Goal: Entertainment & Leisure: Consume media (video, audio)

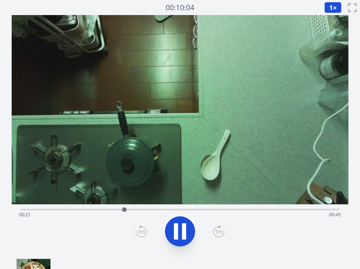
click at [179, 175] on video at bounding box center [180, 109] width 337 height 189
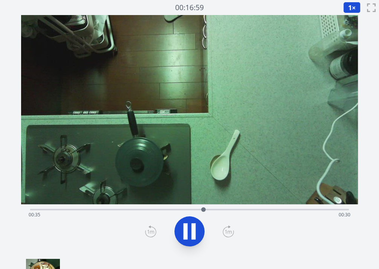
click at [177, 140] on video at bounding box center [189, 109] width 337 height 189
drag, startPoint x: 239, startPoint y: 212, endPoint x: 328, endPoint y: 204, distance: 89.7
click at [328, 204] on div at bounding box center [327, 209] width 11 height 11
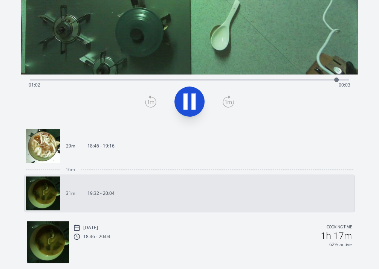
scroll to position [163, 0]
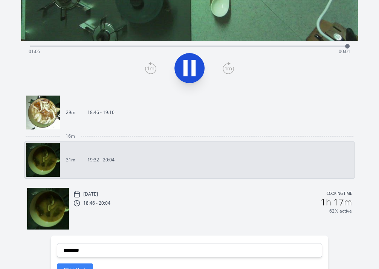
click at [122, 126] on link "29m 18:46 - 19:16" at bounding box center [186, 113] width 321 height 34
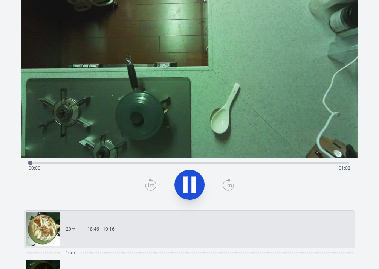
scroll to position [40, 0]
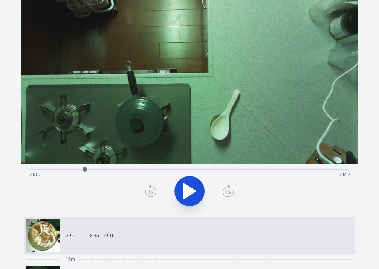
drag, startPoint x: 38, startPoint y: 170, endPoint x: 85, endPoint y: 168, distance: 46.4
click at [85, 168] on div at bounding box center [84, 169] width 5 height 5
drag, startPoint x: 106, startPoint y: 168, endPoint x: 130, endPoint y: 165, distance: 23.5
click at [130, 165] on div at bounding box center [129, 169] width 11 height 11
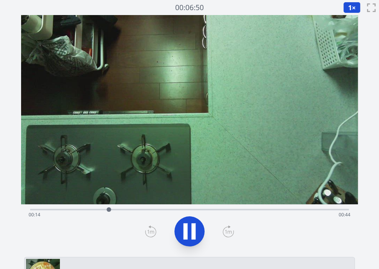
click at [168, 144] on video at bounding box center [189, 109] width 337 height 189
click at [356, 5] on button "1 ×" at bounding box center [351, 7] width 17 height 11
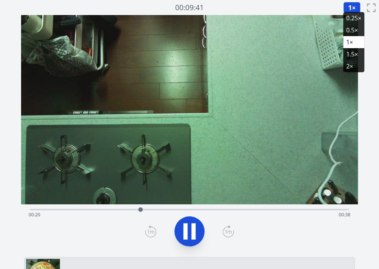
click at [351, 19] on li "0.25×" at bounding box center [353, 18] width 21 height 12
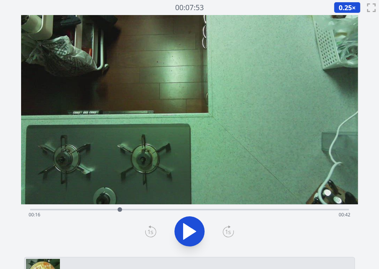
drag, startPoint x: 142, startPoint y: 209, endPoint x: 120, endPoint y: 209, distance: 22.2
click at [120, 209] on div at bounding box center [120, 210] width 5 height 5
drag, startPoint x: 120, startPoint y: 209, endPoint x: 102, endPoint y: 209, distance: 17.3
click at [102, 209] on div at bounding box center [102, 210] width 5 height 5
drag, startPoint x: 122, startPoint y: 210, endPoint x: 111, endPoint y: 210, distance: 10.9
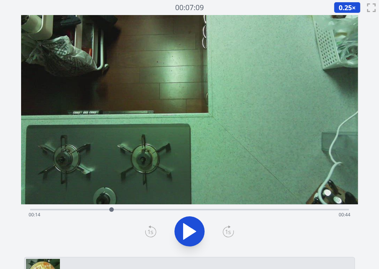
click at [111, 210] on div at bounding box center [111, 210] width 5 height 5
drag, startPoint x: 111, startPoint y: 210, endPoint x: 99, endPoint y: 208, distance: 12.1
click at [99, 208] on div "Time elapsed: 00:16 Time remaining: 00:42" at bounding box center [189, 209] width 319 height 9
drag, startPoint x: 110, startPoint y: 209, endPoint x: 99, endPoint y: 210, distance: 11.3
click at [99, 210] on div at bounding box center [98, 210] width 5 height 5
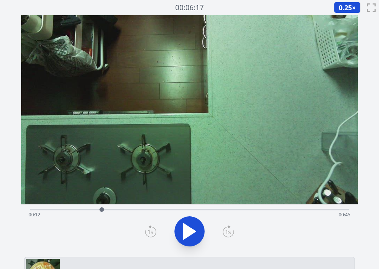
click at [102, 209] on div at bounding box center [101, 210] width 5 height 5
drag, startPoint x: 111, startPoint y: 209, endPoint x: 103, endPoint y: 207, distance: 8.4
click at [103, 208] on div at bounding box center [101, 210] width 5 height 5
click at [119, 208] on div "Time elapsed: 00:14 Time remaining: 00:43" at bounding box center [189, 209] width 319 height 9
drag, startPoint x: 119, startPoint y: 209, endPoint x: 190, endPoint y: 200, distance: 71.7
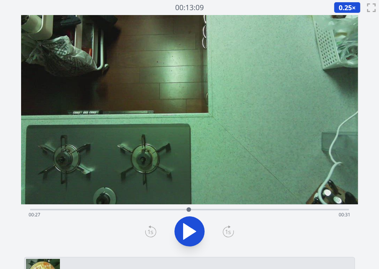
click at [190, 200] on div "Time elapsed: 00:27 Time remaining: 00:31" at bounding box center [189, 134] width 337 height 239
drag, startPoint x: 191, startPoint y: 206, endPoint x: 165, endPoint y: 208, distance: 26.1
click at [165, 208] on div at bounding box center [164, 209] width 11 height 11
drag, startPoint x: 167, startPoint y: 210, endPoint x: 147, endPoint y: 210, distance: 19.6
click at [147, 210] on div at bounding box center [145, 210] width 5 height 5
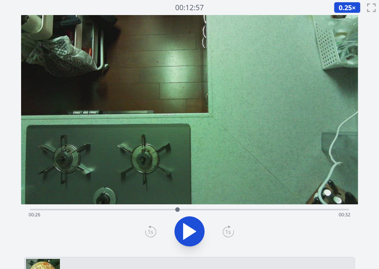
drag, startPoint x: 162, startPoint y: 208, endPoint x: 177, endPoint y: 205, distance: 15.9
click at [177, 205] on div at bounding box center [177, 209] width 11 height 11
drag, startPoint x: 201, startPoint y: 209, endPoint x: 148, endPoint y: 204, distance: 52.9
click at [148, 205] on div "Time elapsed: 00:30 Time remaining: 00:28" at bounding box center [189, 209] width 319 height 9
click at [112, 207] on div at bounding box center [111, 209] width 11 height 11
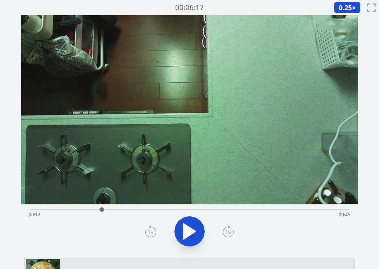
click at [102, 208] on div at bounding box center [101, 210] width 5 height 5
click at [88, 197] on video at bounding box center [189, 109] width 337 height 189
click at [66, 165] on video at bounding box center [189, 109] width 337 height 189
click at [184, 230] on icon at bounding box center [189, 232] width 12 height 16
click at [90, 226] on div at bounding box center [190, 232] width 328 height 36
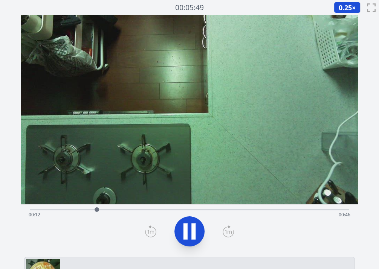
click at [73, 206] on div "Time elapsed: 00:12 Time remaining: 00:46" at bounding box center [189, 209] width 319 height 9
click at [70, 212] on div "Time elapsed: 00:42 Time remaining: 00:16" at bounding box center [190, 215] width 322 height 12
click at [70, 212] on div at bounding box center [69, 210] width 5 height 5
click at [182, 233] on icon at bounding box center [189, 231] width 21 height 21
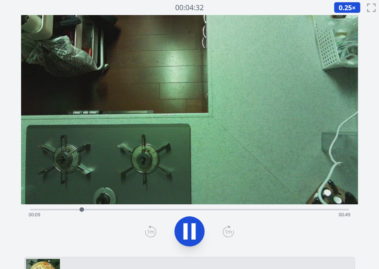
click at [182, 233] on icon at bounding box center [189, 231] width 21 height 21
click at [180, 229] on icon at bounding box center [189, 231] width 21 height 21
click at [153, 228] on icon at bounding box center [150, 232] width 11 height 12
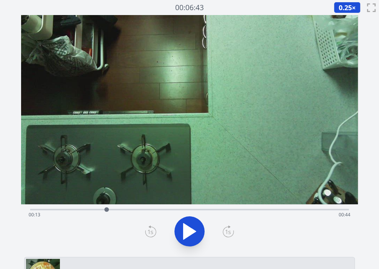
drag, startPoint x: 181, startPoint y: 210, endPoint x: 106, endPoint y: 211, distance: 74.6
click at [106, 211] on div at bounding box center [106, 209] width 11 height 11
click at [186, 230] on icon at bounding box center [185, 231] width 4 height 16
click at [152, 137] on video at bounding box center [189, 109] width 337 height 189
drag, startPoint x: 108, startPoint y: 211, endPoint x: 144, endPoint y: 210, distance: 35.8
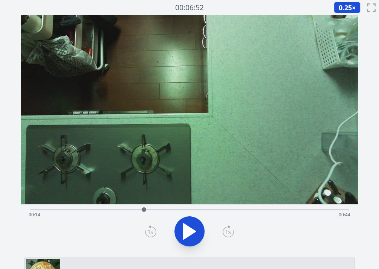
click at [144, 210] on div at bounding box center [144, 210] width 5 height 5
click at [192, 232] on icon at bounding box center [189, 232] width 12 height 16
click at [345, 5] on span "0.25" at bounding box center [345, 7] width 13 height 9
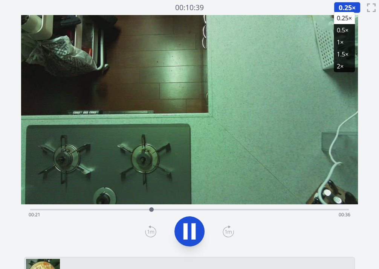
click at [337, 40] on li "1×" at bounding box center [344, 42] width 21 height 12
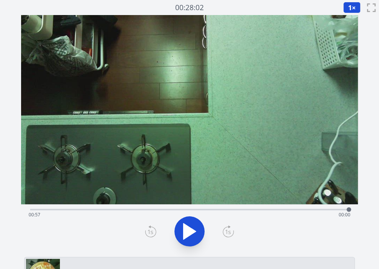
drag, startPoint x: 338, startPoint y: 208, endPoint x: 298, endPoint y: 212, distance: 40.1
click at [298, 212] on div "Time elapsed: 00:57 Time remaining: 00:00" at bounding box center [189, 209] width 319 height 9
drag, startPoint x: 298, startPoint y: 212, endPoint x: 224, endPoint y: 212, distance: 73.4
click at [224, 212] on div at bounding box center [223, 209] width 11 height 11
click at [170, 208] on div "Time elapsed: 00:35 Time remaining: 00:23" at bounding box center [189, 209] width 319 height 9
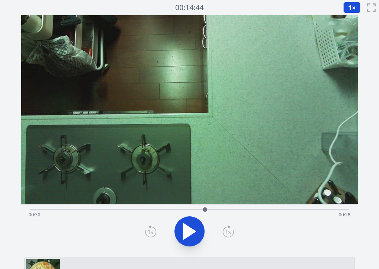
drag, startPoint x: 170, startPoint y: 208, endPoint x: 207, endPoint y: 208, distance: 36.9
click at [207, 208] on div at bounding box center [205, 210] width 5 height 5
drag, startPoint x: 207, startPoint y: 208, endPoint x: 229, endPoint y: 211, distance: 22.5
click at [229, 211] on div at bounding box center [228, 210] width 5 height 5
click at [178, 234] on button at bounding box center [189, 232] width 30 height 30
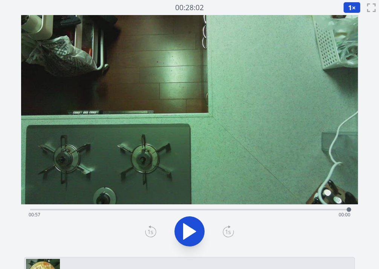
click at [145, 161] on video at bounding box center [189, 109] width 337 height 189
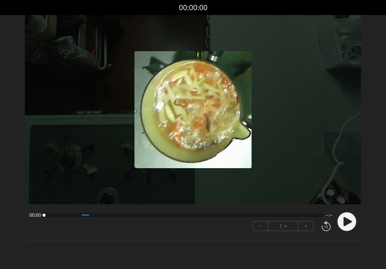
click at [344, 219] on icon at bounding box center [348, 221] width 8 height 9
click at [349, 221] on icon at bounding box center [348, 221] width 8 height 9
click at [345, 218] on icon at bounding box center [345, 222] width 2 height 8
click at [345, 218] on icon at bounding box center [348, 221] width 8 height 9
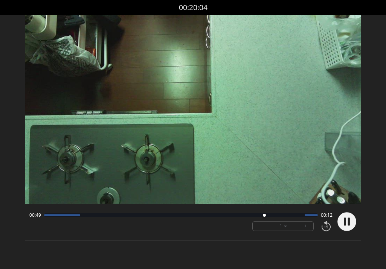
click at [182, 169] on video at bounding box center [193, 109] width 337 height 189
click at [124, 112] on video at bounding box center [193, 109] width 337 height 189
drag, startPoint x: 259, startPoint y: 214, endPoint x: 192, endPoint y: 217, distance: 67.9
click at [192, 217] on div at bounding box center [192, 216] width 10 height 10
drag, startPoint x: 192, startPoint y: 217, endPoint x: 126, endPoint y: 212, distance: 65.7
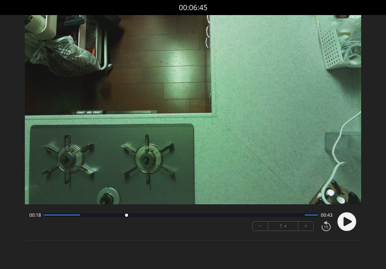
click at [126, 212] on div at bounding box center [126, 216] width 10 height 10
click at [343, 223] on circle at bounding box center [347, 221] width 19 height 19
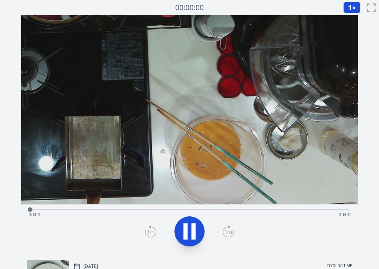
click at [188, 225] on icon at bounding box center [189, 231] width 21 height 21
click at [187, 227] on icon at bounding box center [185, 231] width 4 height 16
drag, startPoint x: 327, startPoint y: 207, endPoint x: 270, endPoint y: 207, distance: 56.9
click at [270, 207] on div at bounding box center [270, 209] width 11 height 11
click at [96, 211] on div "Time elapsed: 00:22 Time remaining: 00:08" at bounding box center [190, 215] width 322 height 12
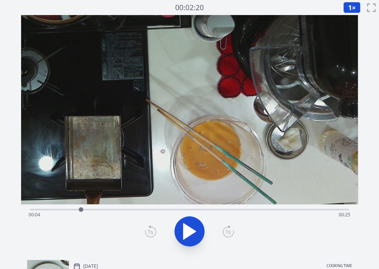
drag, startPoint x: 96, startPoint y: 211, endPoint x: 81, endPoint y: 212, distance: 15.1
click at [81, 212] on div at bounding box center [81, 210] width 5 height 5
click at [78, 212] on div at bounding box center [77, 209] width 11 height 11
click at [180, 229] on icon at bounding box center [189, 231] width 21 height 21
click at [199, 226] on icon at bounding box center [189, 231] width 21 height 21
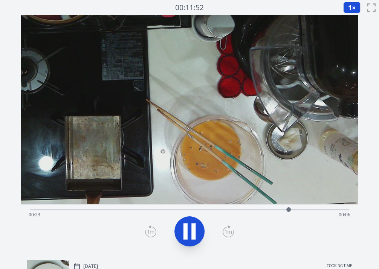
click at [189, 226] on icon at bounding box center [189, 231] width 21 height 21
click at [348, 8] on span "1" at bounding box center [350, 7] width 4 height 9
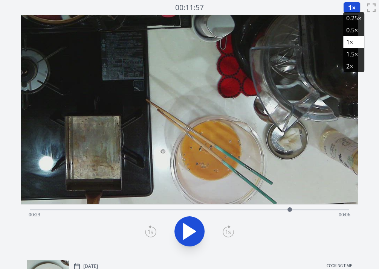
click at [348, 29] on li "0.5×" at bounding box center [353, 30] width 21 height 12
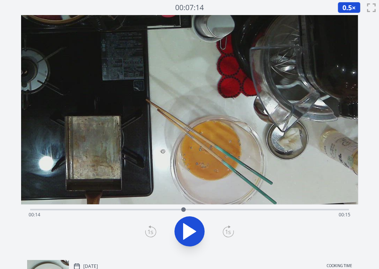
drag, startPoint x: 290, startPoint y: 209, endPoint x: 183, endPoint y: 205, distance: 106.7
click at [183, 205] on div at bounding box center [183, 209] width 11 height 11
click at [190, 226] on icon at bounding box center [189, 231] width 21 height 21
drag, startPoint x: 187, startPoint y: 210, endPoint x: 178, endPoint y: 210, distance: 8.7
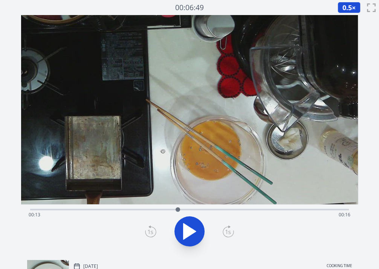
click at [178, 210] on div at bounding box center [178, 210] width 5 height 5
click at [341, 8] on button "0.5 ×" at bounding box center [348, 7] width 23 height 11
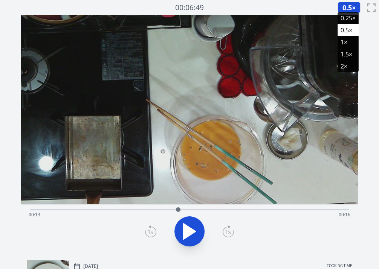
click at [343, 18] on li "0.25×" at bounding box center [347, 18] width 21 height 12
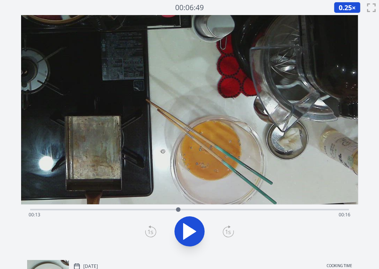
click at [199, 225] on icon at bounding box center [189, 231] width 21 height 21
click at [192, 210] on div at bounding box center [192, 210] width 5 height 5
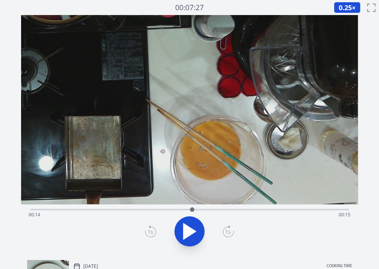
click at [188, 225] on icon at bounding box center [189, 231] width 21 height 21
drag, startPoint x: 198, startPoint y: 212, endPoint x: 216, endPoint y: 213, distance: 18.5
click at [216, 213] on div at bounding box center [216, 209] width 11 height 11
click at [161, 144] on video at bounding box center [189, 109] width 337 height 189
drag, startPoint x: 327, startPoint y: 210, endPoint x: 199, endPoint y: 203, distance: 128.3
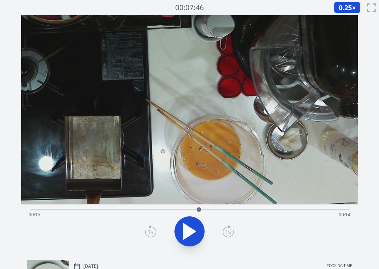
click at [199, 203] on div "Time elapsed: 00:15 Time remaining: 00:14" at bounding box center [189, 134] width 337 height 239
click at [162, 126] on video at bounding box center [189, 109] width 337 height 189
click at [85, 206] on div "Time elapsed: 00:29 Time remaining: 00:00" at bounding box center [189, 209] width 319 height 9
drag, startPoint x: 85, startPoint y: 206, endPoint x: 102, endPoint y: 206, distance: 16.9
click at [102, 206] on div at bounding box center [101, 209] width 11 height 11
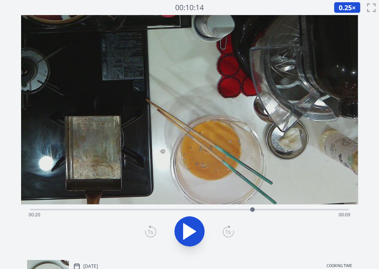
drag, startPoint x: 102, startPoint y: 206, endPoint x: 252, endPoint y: 203, distance: 149.9
click at [252, 203] on div "Time elapsed: 00:20 Time remaining: 00:09" at bounding box center [189, 134] width 337 height 239
drag, startPoint x: 250, startPoint y: 206, endPoint x: 258, endPoint y: 208, distance: 8.1
click at [258, 208] on div at bounding box center [257, 209] width 11 height 11
drag, startPoint x: 258, startPoint y: 208, endPoint x: 274, endPoint y: 209, distance: 16.2
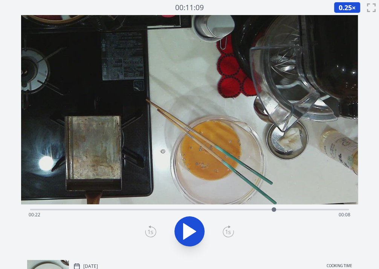
click at [274, 209] on div at bounding box center [274, 210] width 5 height 5
click at [186, 232] on icon at bounding box center [189, 232] width 12 height 16
drag, startPoint x: 282, startPoint y: 207, endPoint x: 276, endPoint y: 208, distance: 6.4
click at [276, 208] on div at bounding box center [276, 209] width 11 height 11
drag, startPoint x: 276, startPoint y: 208, endPoint x: 267, endPoint y: 209, distance: 9.1
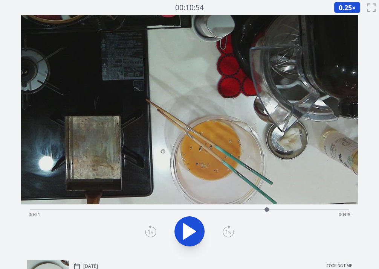
click at [267, 209] on div at bounding box center [266, 210] width 5 height 5
drag, startPoint x: 288, startPoint y: 207, endPoint x: 281, endPoint y: 208, distance: 7.2
click at [281, 208] on div at bounding box center [281, 210] width 5 height 5
drag, startPoint x: 281, startPoint y: 208, endPoint x: 249, endPoint y: 204, distance: 33.0
click at [249, 204] on div at bounding box center [247, 209] width 11 height 11
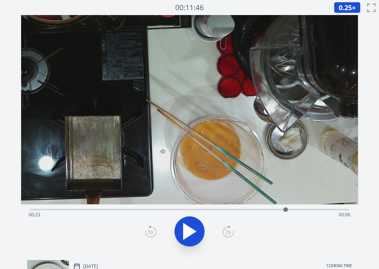
click at [282, 211] on div at bounding box center [285, 209] width 11 height 11
click at [197, 229] on icon at bounding box center [189, 231] width 21 height 21
drag, startPoint x: 284, startPoint y: 208, endPoint x: 277, endPoint y: 211, distance: 7.6
click at [277, 211] on div at bounding box center [277, 210] width 5 height 5
drag, startPoint x: 277, startPoint y: 211, endPoint x: 273, endPoint y: 211, distance: 3.8
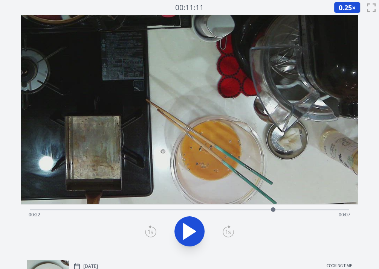
click at [273, 211] on div at bounding box center [273, 210] width 5 height 5
drag, startPoint x: 272, startPoint y: 209, endPoint x: 203, endPoint y: 217, distance: 69.4
click at [203, 211] on div "Time elapsed: 00:21 Time remaining: 00:08" at bounding box center [189, 210] width 319 height 2
click at [200, 221] on button at bounding box center [189, 232] width 30 height 30
drag, startPoint x: 272, startPoint y: 209, endPoint x: 267, endPoint y: 209, distance: 5.3
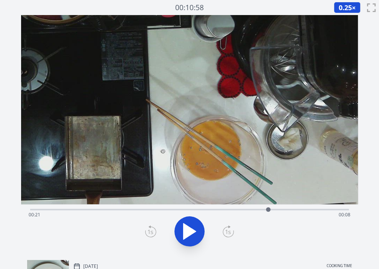
click at [267, 209] on div at bounding box center [268, 210] width 5 height 5
click at [204, 203] on video at bounding box center [189, 109] width 337 height 189
click at [205, 211] on div "Time elapsed: 00:27 Time remaining: 00:02" at bounding box center [190, 215] width 322 height 12
drag, startPoint x: 206, startPoint y: 211, endPoint x: 219, endPoint y: 210, distance: 13.2
click at [219, 210] on div at bounding box center [219, 210] width 5 height 5
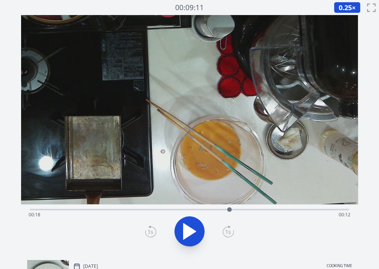
drag, startPoint x: 219, startPoint y: 210, endPoint x: 228, endPoint y: 211, distance: 9.1
click at [228, 211] on div at bounding box center [229, 210] width 5 height 5
drag, startPoint x: 258, startPoint y: 211, endPoint x: 205, endPoint y: 208, distance: 52.8
click at [205, 208] on div "Time elapsed: 00:21 Time remaining: 00:08" at bounding box center [189, 209] width 319 height 9
drag, startPoint x: 205, startPoint y: 208, endPoint x: 159, endPoint y: 208, distance: 46.7
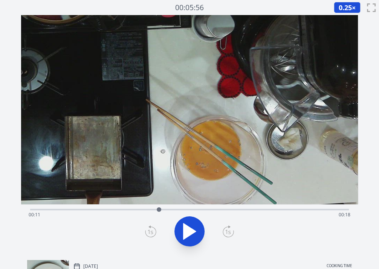
click at [159, 208] on div at bounding box center [159, 210] width 5 height 5
drag, startPoint x: 174, startPoint y: 210, endPoint x: 185, endPoint y: 209, distance: 10.6
click at [185, 209] on div at bounding box center [184, 210] width 5 height 5
drag, startPoint x: 185, startPoint y: 209, endPoint x: 192, endPoint y: 209, distance: 7.9
click at [192, 209] on div at bounding box center [192, 210] width 5 height 5
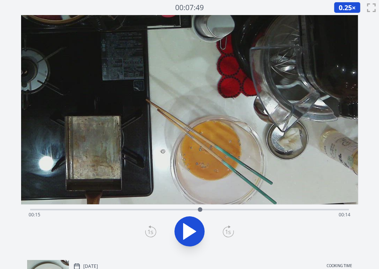
drag, startPoint x: 192, startPoint y: 209, endPoint x: 200, endPoint y: 209, distance: 7.5
click at [200, 209] on div at bounding box center [200, 210] width 5 height 5
drag, startPoint x: 200, startPoint y: 209, endPoint x: 210, endPoint y: 210, distance: 9.8
click at [210, 210] on div at bounding box center [210, 210] width 5 height 5
drag, startPoint x: 210, startPoint y: 210, endPoint x: 218, endPoint y: 209, distance: 8.7
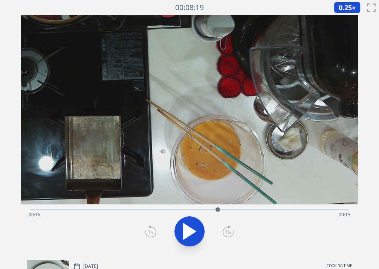
click at [218, 209] on div at bounding box center [217, 210] width 5 height 5
drag, startPoint x: 218, startPoint y: 209, endPoint x: 226, endPoint y: 209, distance: 7.9
click at [226, 209] on div at bounding box center [226, 209] width 11 height 11
click at [89, 212] on div "Time elapsed: 00:29 Time remaining: 00:00" at bounding box center [190, 215] width 322 height 12
drag, startPoint x: 90, startPoint y: 212, endPoint x: 68, endPoint y: 213, distance: 21.9
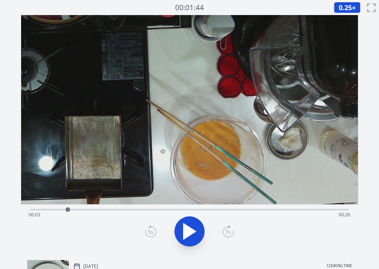
click at [68, 213] on div at bounding box center [67, 209] width 11 height 11
drag, startPoint x: 68, startPoint y: 213, endPoint x: 46, endPoint y: 215, distance: 22.3
click at [46, 211] on div "Time elapsed: 00:03 Time remaining: 00:27" at bounding box center [189, 210] width 319 height 2
drag, startPoint x: 46, startPoint y: 215, endPoint x: 27, endPoint y: 215, distance: 18.5
click at [27, 215] on div "Time elapsed: 00:01 Time remaining: 00:29" at bounding box center [189, 230] width 337 height 50
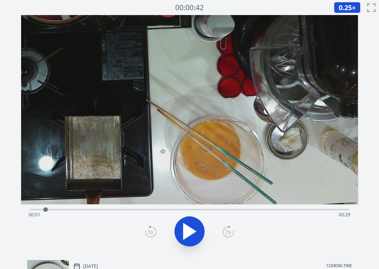
click at [37, 206] on div "Time elapsed: 00:01 Time remaining: 00:29" at bounding box center [189, 209] width 319 height 9
click at [33, 209] on div at bounding box center [36, 209] width 11 height 11
drag, startPoint x: 33, startPoint y: 209, endPoint x: 41, endPoint y: 213, distance: 8.8
click at [41, 213] on div at bounding box center [40, 209] width 11 height 11
click at [105, 229] on div at bounding box center [190, 232] width 328 height 36
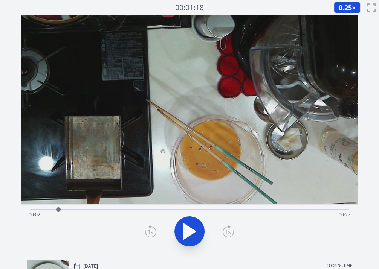
drag, startPoint x: 43, startPoint y: 211, endPoint x: 58, endPoint y: 210, distance: 15.1
click at [58, 210] on div at bounding box center [58, 209] width 11 height 11
drag, startPoint x: 58, startPoint y: 210, endPoint x: 69, endPoint y: 210, distance: 10.5
click at [69, 210] on div at bounding box center [69, 210] width 5 height 5
drag, startPoint x: 69, startPoint y: 210, endPoint x: 102, endPoint y: 209, distance: 33.2
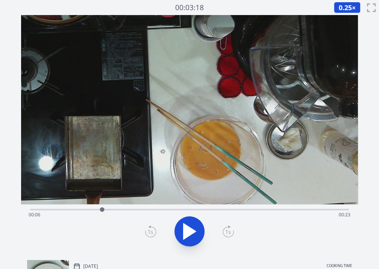
click at [102, 209] on div at bounding box center [102, 210] width 5 height 5
drag, startPoint x: 107, startPoint y: 211, endPoint x: 113, endPoint y: 212, distance: 6.1
click at [113, 212] on div at bounding box center [112, 209] width 11 height 11
drag, startPoint x: 113, startPoint y: 209, endPoint x: 93, endPoint y: 205, distance: 20.1
click at [93, 205] on div at bounding box center [91, 209] width 11 height 11
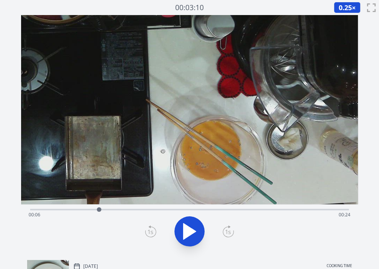
click at [99, 209] on div at bounding box center [99, 210] width 5 height 5
drag, startPoint x: 107, startPoint y: 210, endPoint x: 113, endPoint y: 209, distance: 5.7
click at [113, 209] on div "Time elapsed: 00:06 Time remaining: 00:24" at bounding box center [190, 215] width 322 height 12
drag, startPoint x: 113, startPoint y: 209, endPoint x: 123, endPoint y: 210, distance: 9.8
click at [123, 210] on div at bounding box center [123, 210] width 5 height 5
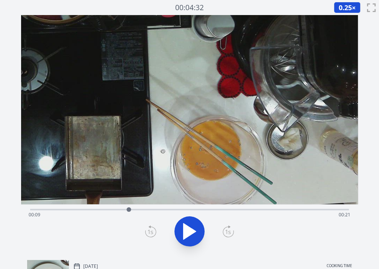
click at [128, 209] on div at bounding box center [128, 209] width 11 height 11
drag, startPoint x: 130, startPoint y: 209, endPoint x: 151, endPoint y: 210, distance: 21.1
click at [149, 210] on div at bounding box center [147, 210] width 5 height 5
drag, startPoint x: 151, startPoint y: 210, endPoint x: 237, endPoint y: 202, distance: 87.0
click at [237, 202] on div "Time elapsed: 00:18 Time remaining: 00:11" at bounding box center [189, 134] width 337 height 239
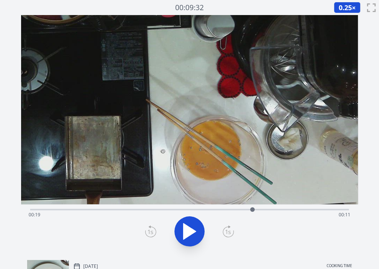
drag, startPoint x: 238, startPoint y: 209, endPoint x: 252, endPoint y: 212, distance: 15.2
click at [252, 212] on div at bounding box center [252, 209] width 11 height 11
drag, startPoint x: 259, startPoint y: 210, endPoint x: 270, endPoint y: 210, distance: 10.9
click at [270, 210] on div "Time elapsed: 00:20 Time remaining: 00:09" at bounding box center [190, 215] width 322 height 12
drag, startPoint x: 270, startPoint y: 210, endPoint x: 279, endPoint y: 211, distance: 9.1
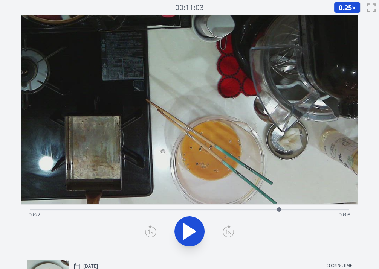
click at [279, 211] on div at bounding box center [279, 210] width 5 height 5
drag, startPoint x: 279, startPoint y: 211, endPoint x: 285, endPoint y: 211, distance: 6.0
click at [285, 211] on div at bounding box center [285, 210] width 5 height 5
drag, startPoint x: 285, startPoint y: 211, endPoint x: 281, endPoint y: 214, distance: 5.1
click at [281, 214] on div at bounding box center [281, 209] width 11 height 11
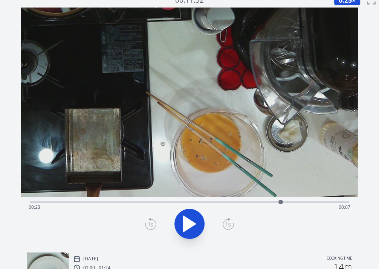
scroll to position [9, 0]
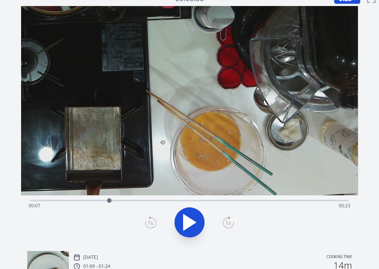
drag, startPoint x: 281, startPoint y: 200, endPoint x: 109, endPoint y: 198, distance: 171.4
click at [109, 198] on div at bounding box center [109, 200] width 5 height 5
drag, startPoint x: 108, startPoint y: 198, endPoint x: 90, endPoint y: 200, distance: 17.7
click at [90, 200] on div at bounding box center [90, 200] width 5 height 5
drag, startPoint x: 90, startPoint y: 201, endPoint x: 121, endPoint y: 194, distance: 32.2
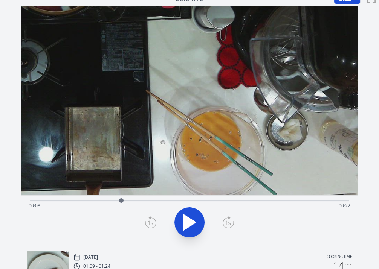
click at [121, 194] on div "Time elapsed: 00:08 Time remaining: 00:22" at bounding box center [189, 125] width 337 height 239
click at [188, 215] on icon at bounding box center [189, 222] width 21 height 21
drag, startPoint x: 148, startPoint y: 199, endPoint x: 152, endPoint y: 200, distance: 3.9
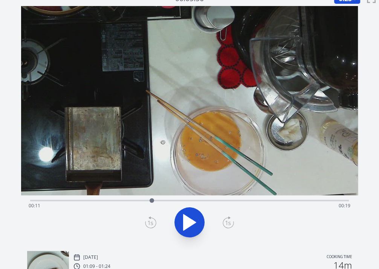
click at [152, 200] on div at bounding box center [152, 200] width 5 height 5
drag, startPoint x: 152, startPoint y: 200, endPoint x: 165, endPoint y: 200, distance: 12.8
click at [165, 200] on div at bounding box center [162, 200] width 5 height 5
drag, startPoint x: 165, startPoint y: 200, endPoint x: 171, endPoint y: 201, distance: 6.9
click at [171, 201] on div at bounding box center [171, 200] width 5 height 5
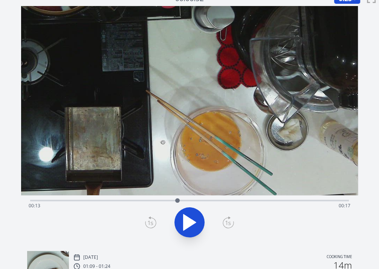
drag, startPoint x: 171, startPoint y: 201, endPoint x: 177, endPoint y: 201, distance: 6.0
click at [177, 201] on div at bounding box center [177, 200] width 5 height 5
click at [191, 218] on icon at bounding box center [189, 222] width 21 height 21
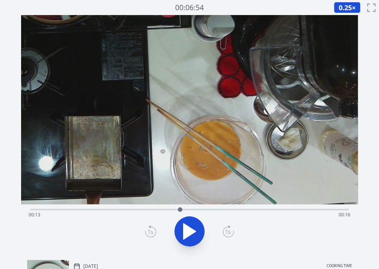
click at [143, 138] on video at bounding box center [189, 109] width 337 height 189
drag, startPoint x: 180, startPoint y: 209, endPoint x: 201, endPoint y: 210, distance: 21.5
click at [201, 210] on div at bounding box center [201, 210] width 5 height 5
drag, startPoint x: 206, startPoint y: 209, endPoint x: 241, endPoint y: 212, distance: 35.1
click at [241, 212] on div at bounding box center [240, 209] width 11 height 11
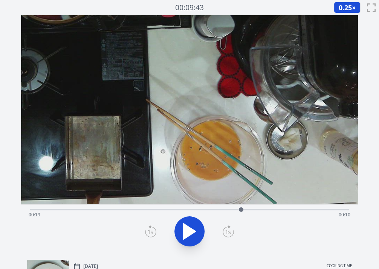
click at [256, 212] on div "Time elapsed: 00:19 Time remaining: 00:10" at bounding box center [190, 215] width 322 height 12
click at [275, 211] on div "Time elapsed: 00:20 Time remaining: 00:09" at bounding box center [190, 215] width 322 height 12
click at [262, 208] on div "Time elapsed: 00:22 Time remaining: 00:07" at bounding box center [189, 209] width 319 height 9
click at [231, 207] on div "Time elapsed: 00:21 Time remaining: 00:09" at bounding box center [189, 209] width 319 height 9
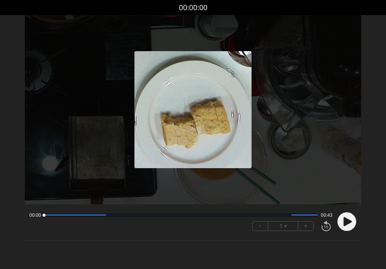
click at [119, 235] on div "00:00 00:43 − 1 × +" at bounding box center [193, 222] width 337 height 27
click at [342, 223] on circle at bounding box center [347, 221] width 19 height 19
